Goal: Transaction & Acquisition: Download file/media

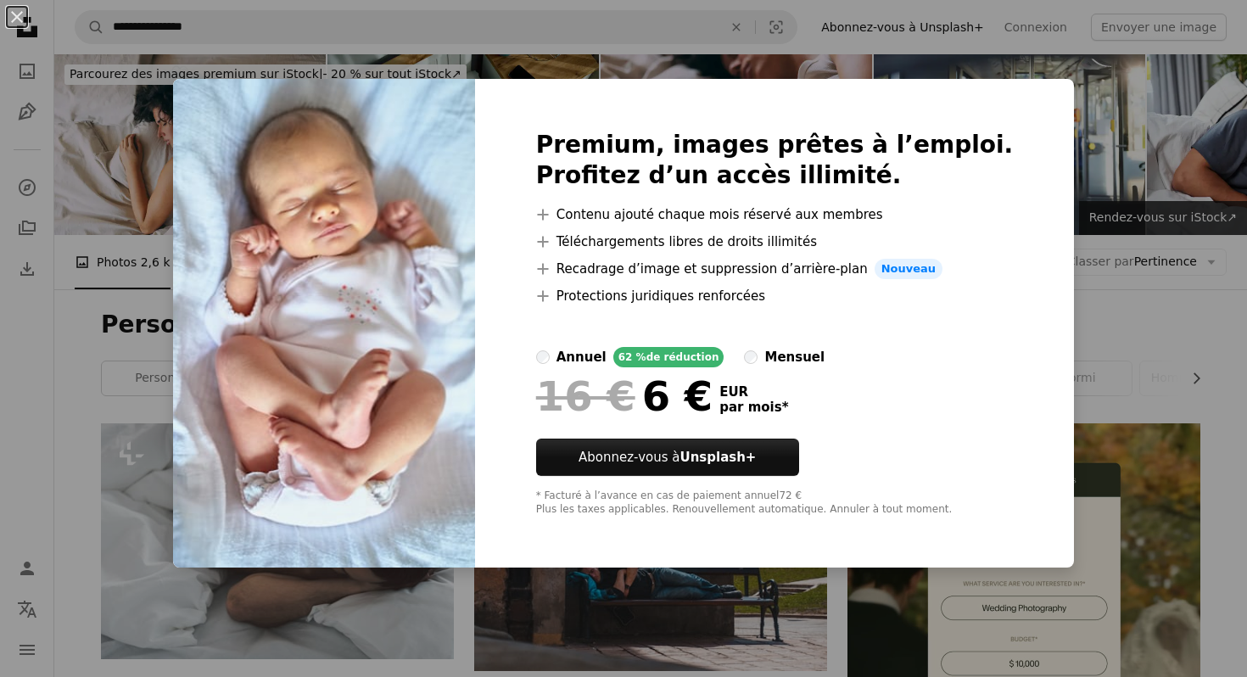
scroll to position [10275, 0]
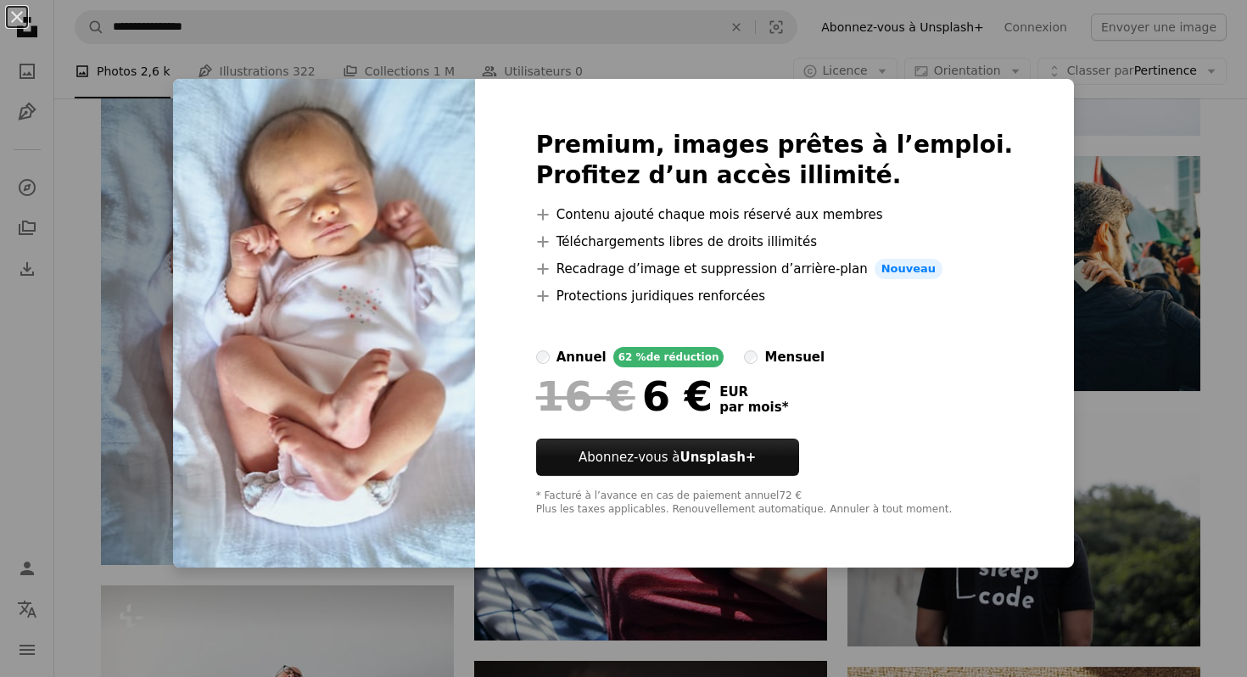
click at [172, 138] on div "An X shape Premium, images prêtes à l’emploi. Profitez d’un accès illimité. A p…" at bounding box center [623, 338] width 1247 height 677
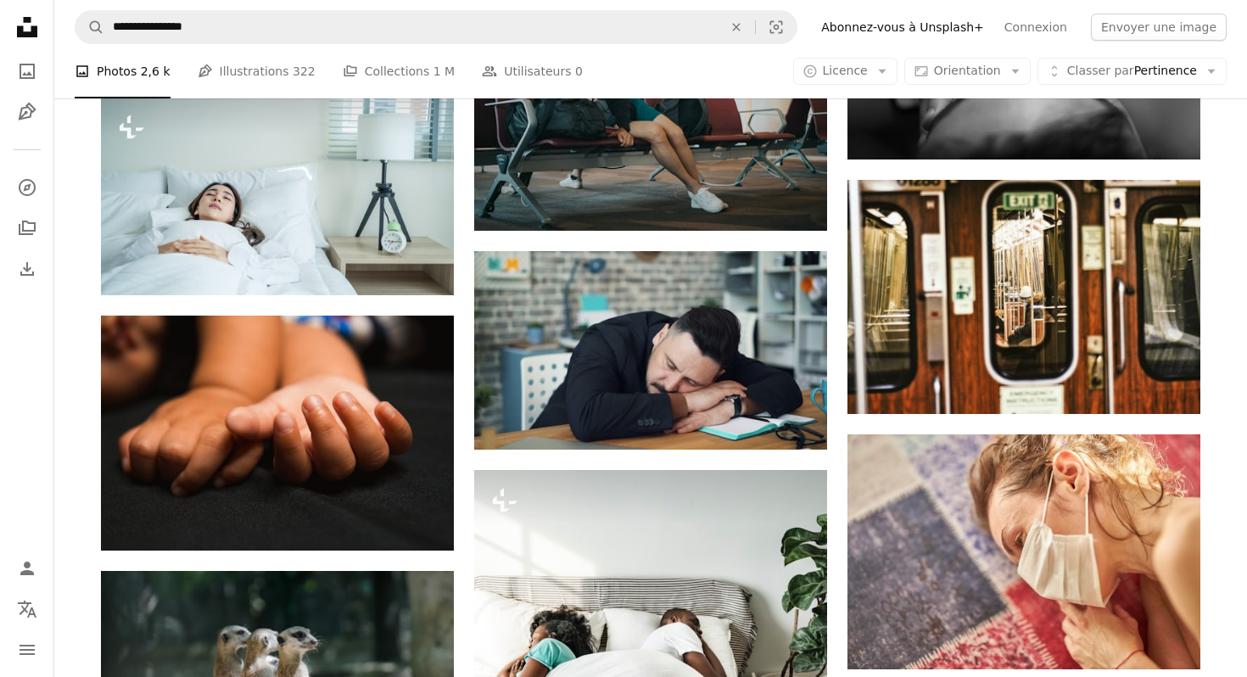
scroll to position [6316, 0]
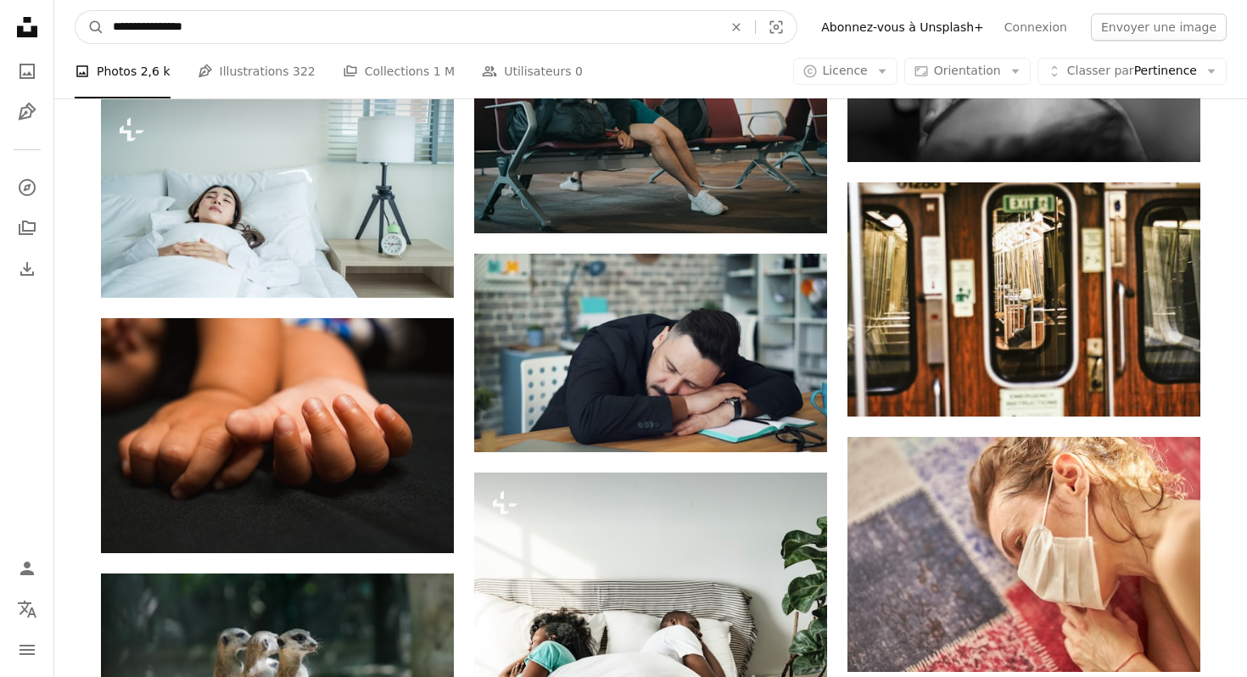
drag, startPoint x: 221, startPoint y: 28, endPoint x: 63, endPoint y: 37, distance: 158.9
click at [63, 37] on nav "**********" at bounding box center [650, 27] width 1193 height 54
type input "*"
type input "**********"
click button "A magnifying glass" at bounding box center [90, 27] width 29 height 32
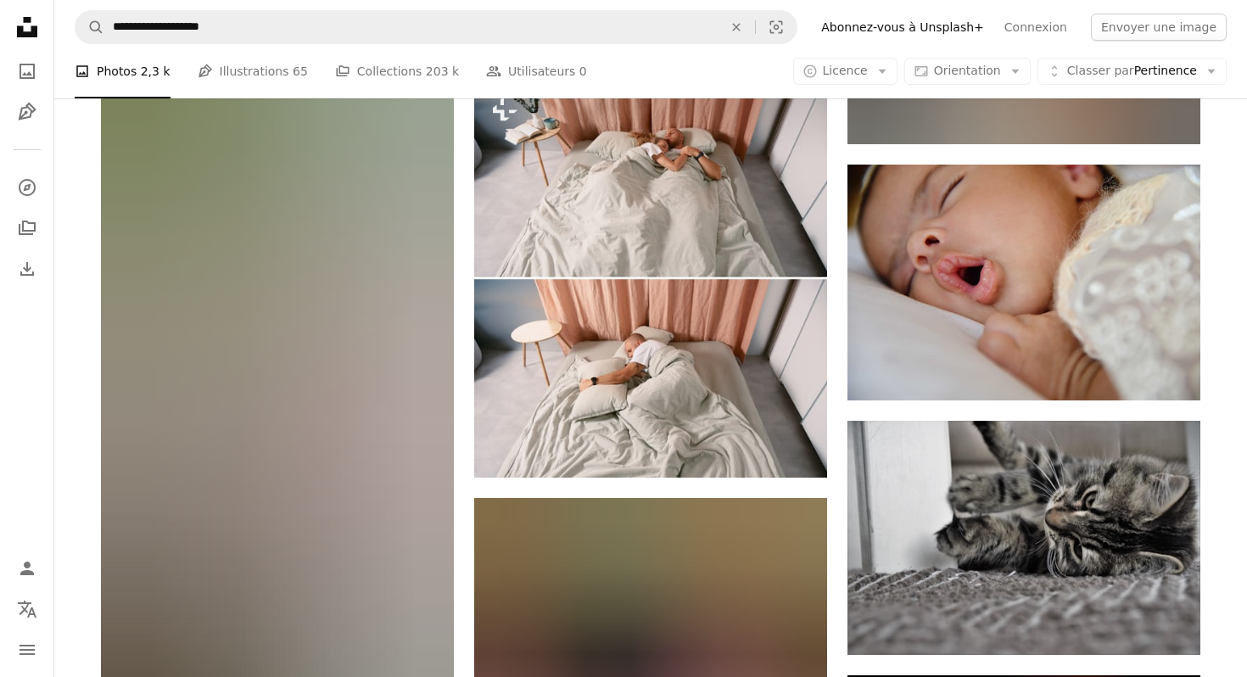
scroll to position [27028, 0]
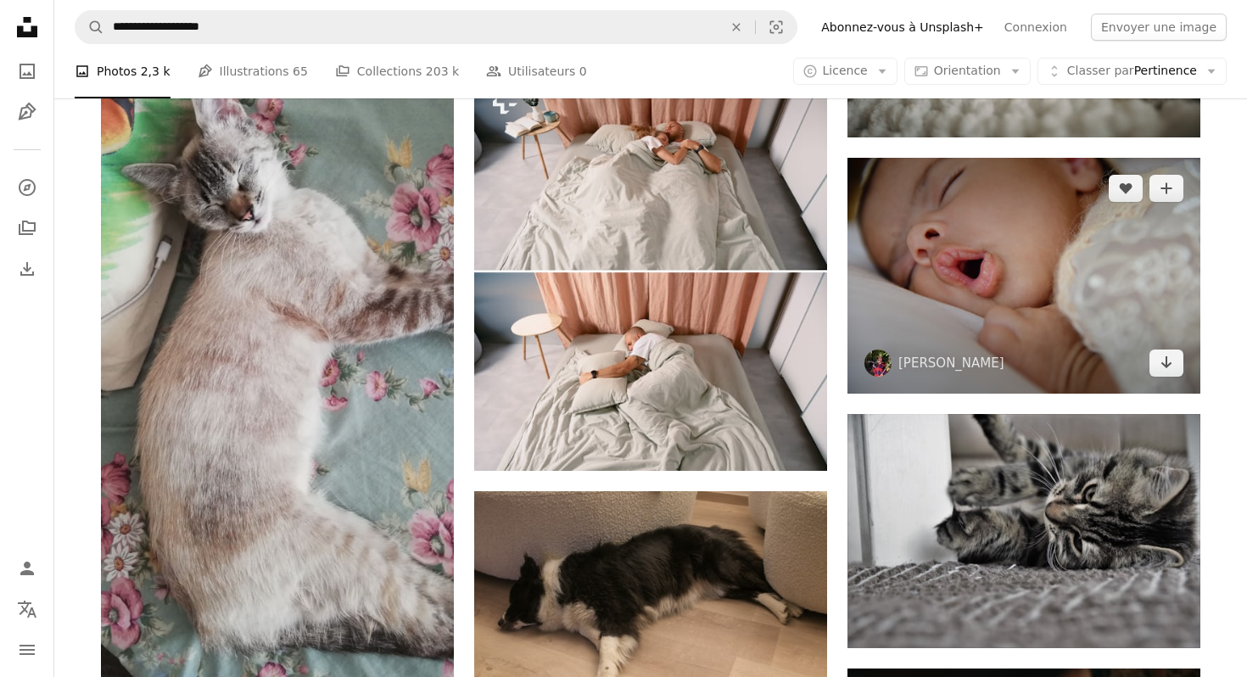
click at [915, 243] on img at bounding box center [1024, 276] width 353 height 236
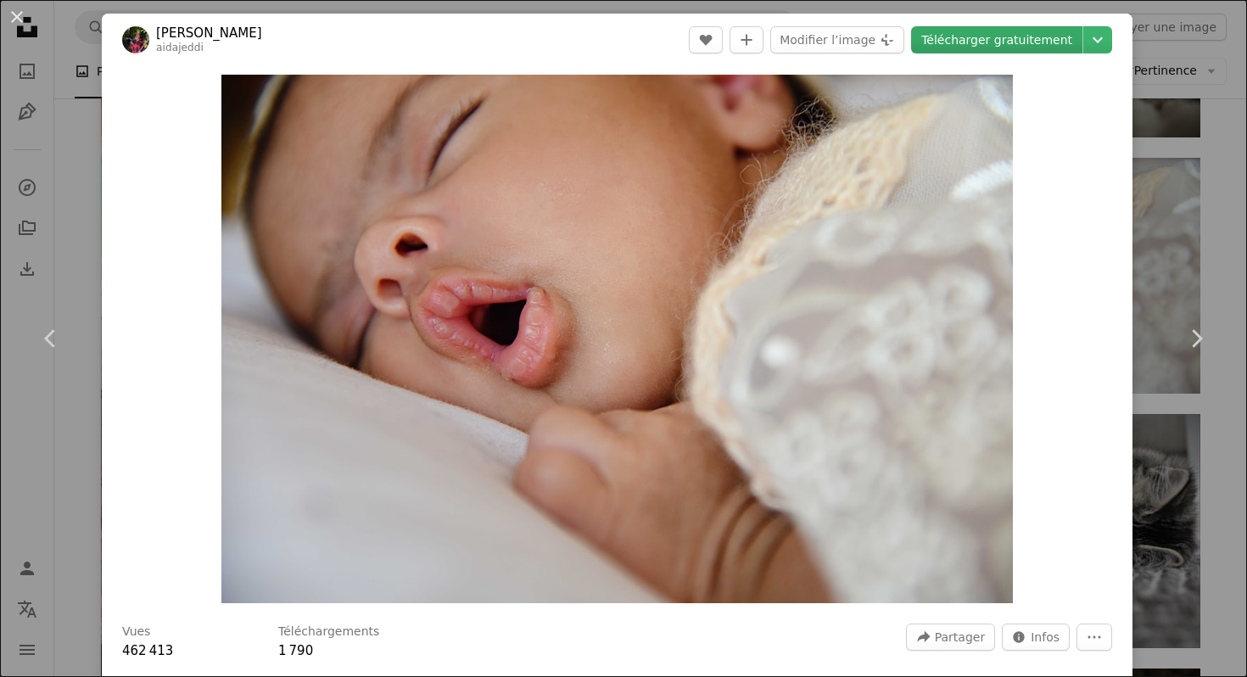
click at [971, 42] on link "Télécharger gratuitement" at bounding box center [996, 39] width 171 height 27
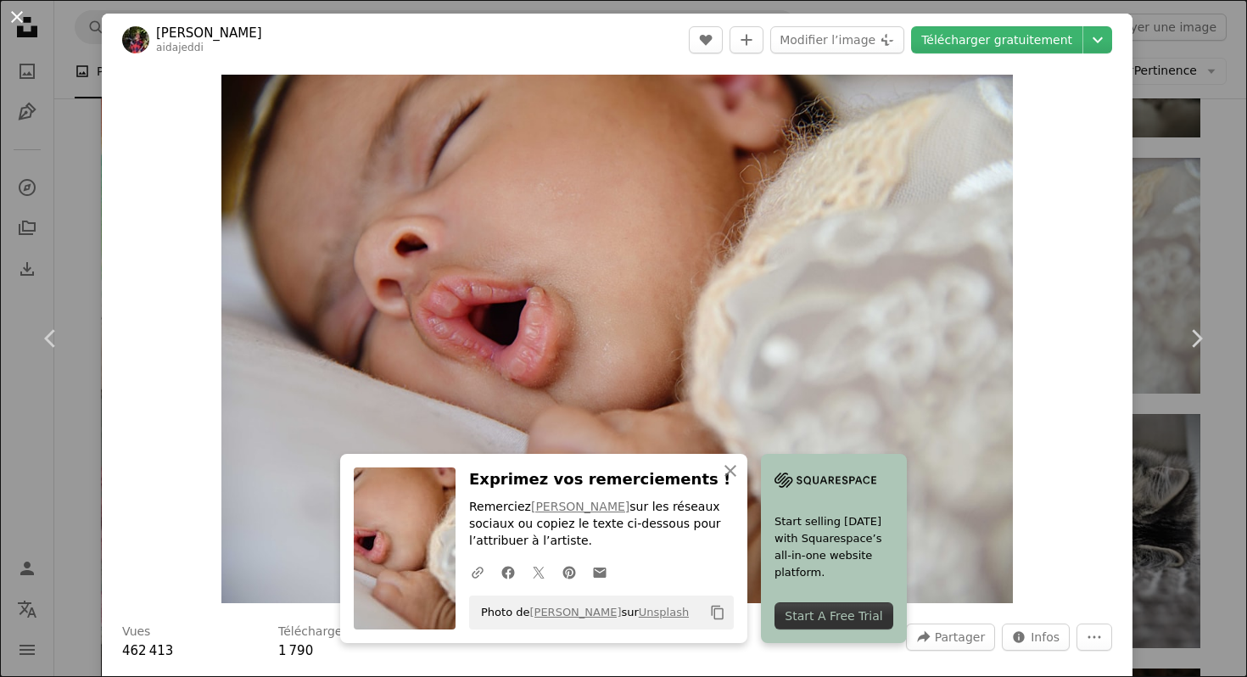
click at [18, 14] on button "An X shape" at bounding box center [17, 17] width 20 height 20
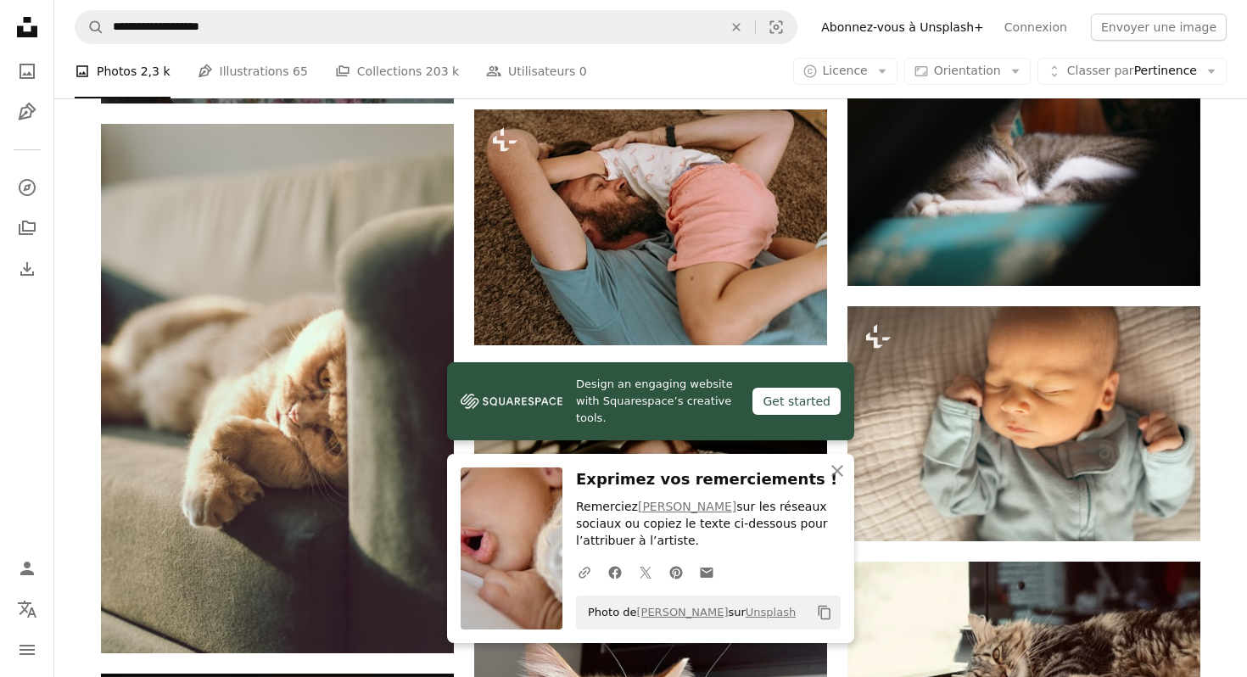
scroll to position [27649, 0]
